Goal: Transaction & Acquisition: Purchase product/service

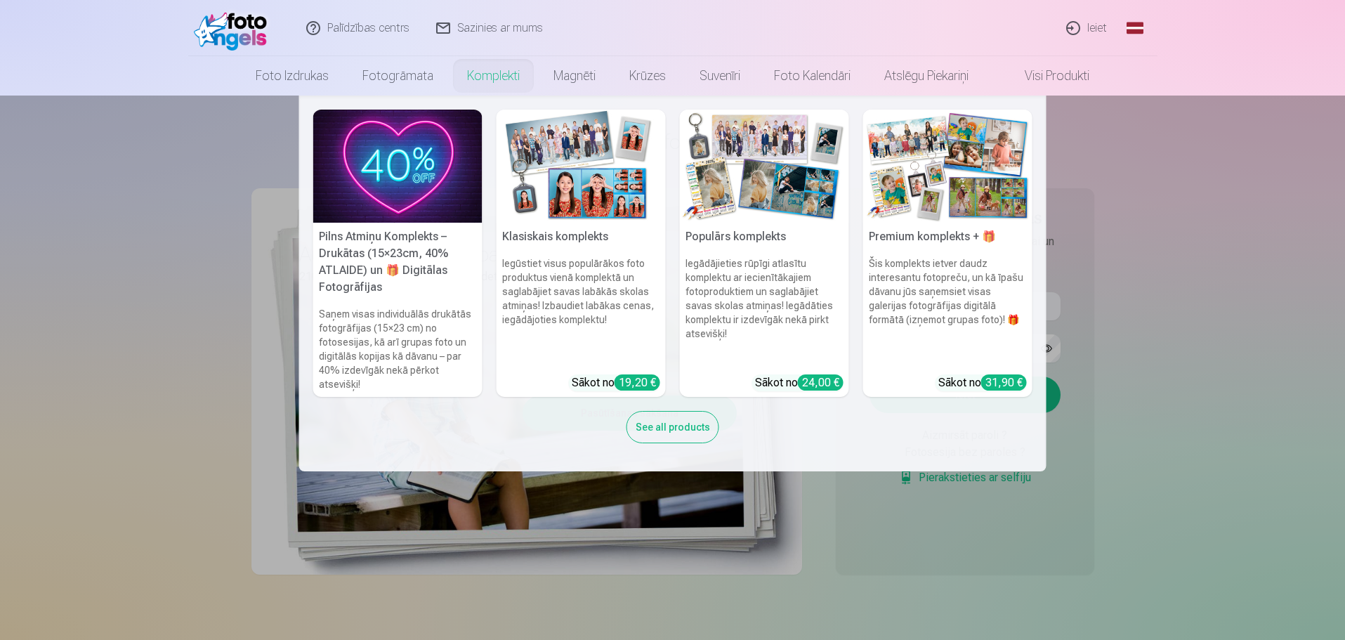
click at [466, 77] on link "Komplekti" at bounding box center [493, 75] width 86 height 39
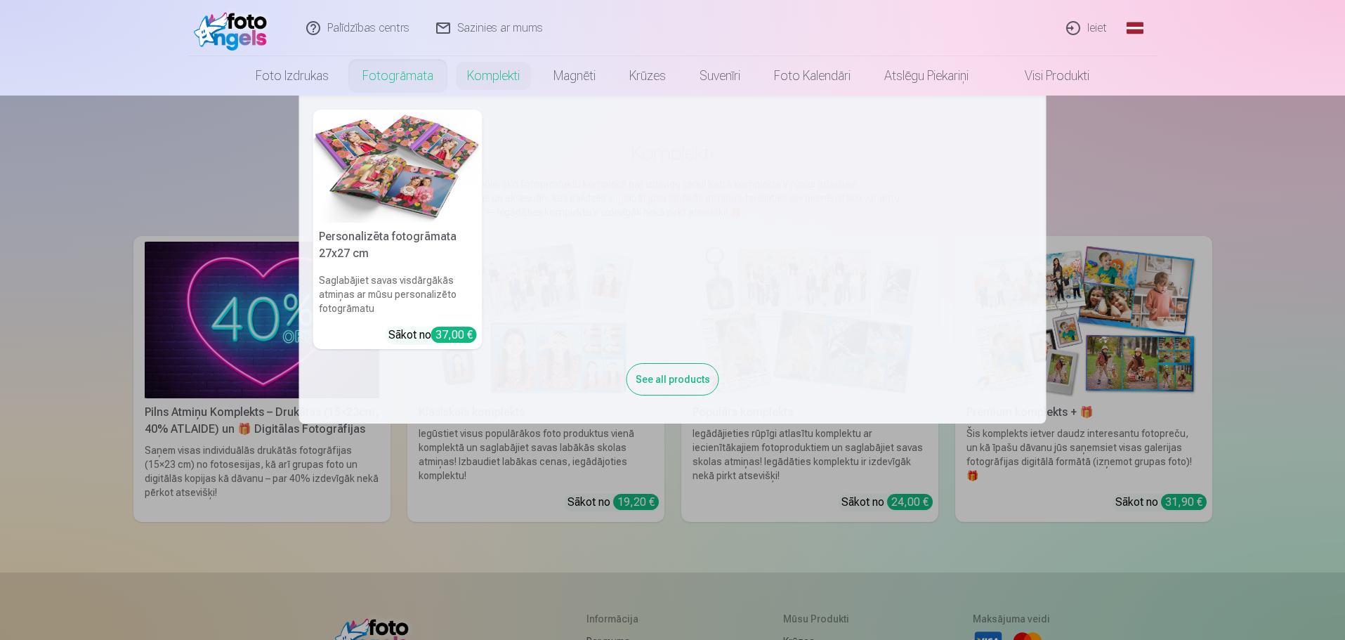
click at [373, 68] on link "Fotogrāmata" at bounding box center [398, 75] width 105 height 39
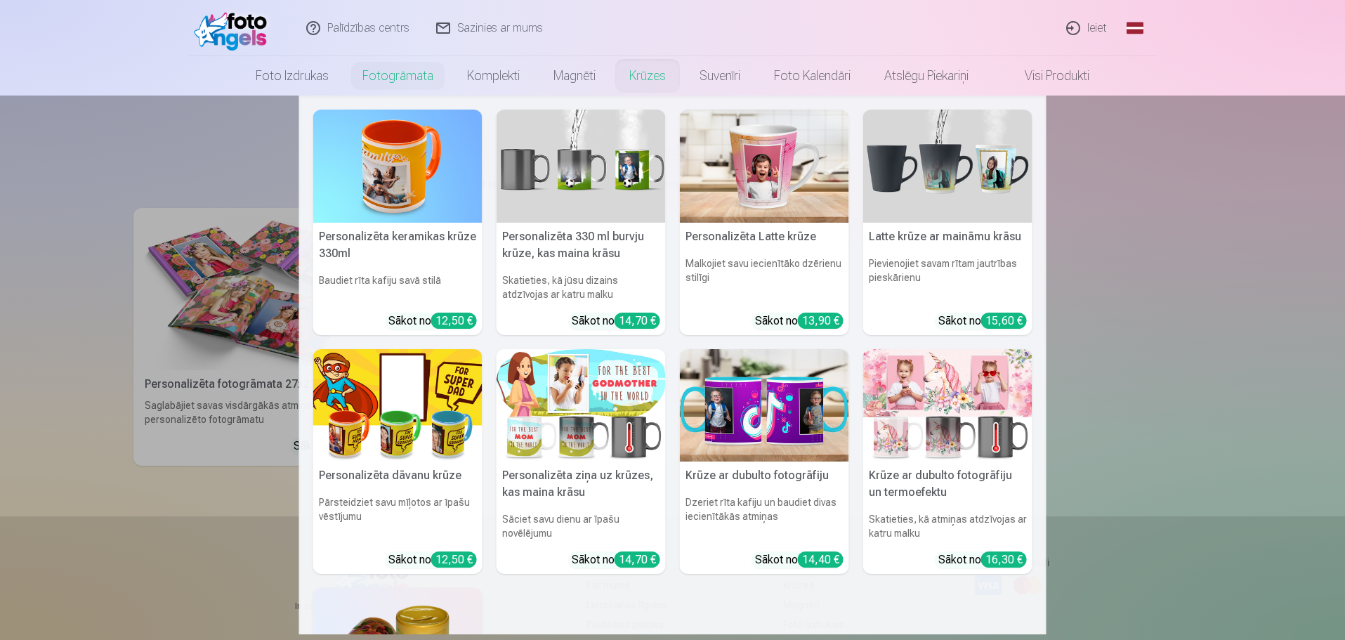
click at [665, 81] on link "Krūzes" at bounding box center [648, 75] width 70 height 39
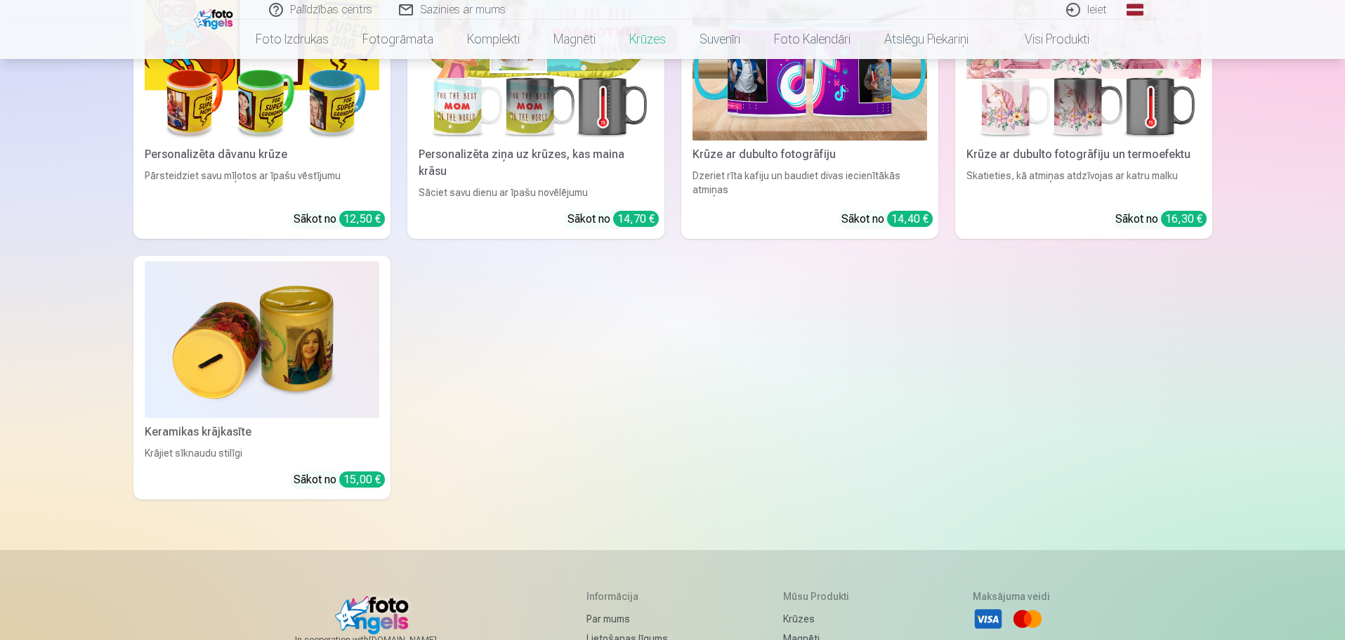
scroll to position [379, 0]
